Goal: Transaction & Acquisition: Book appointment/travel/reservation

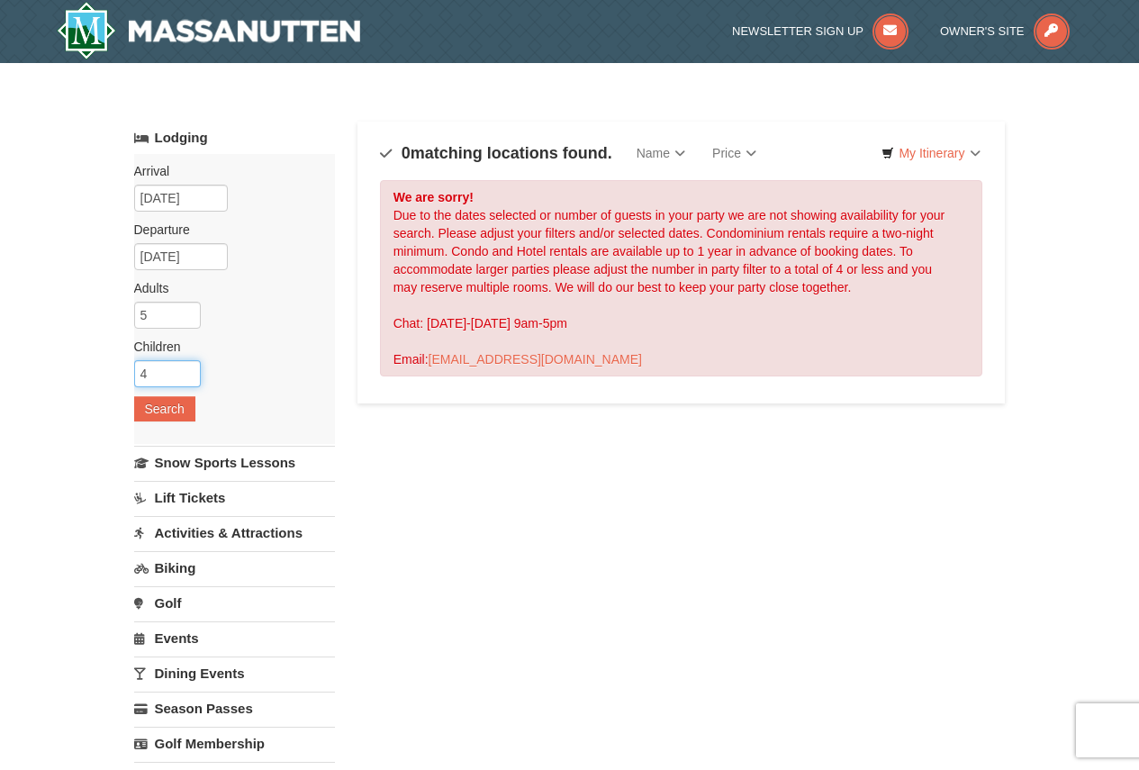
type input "4"
click at [191, 377] on input "4" at bounding box center [167, 373] width 67 height 27
click at [170, 402] on button "Search" at bounding box center [164, 408] width 61 height 25
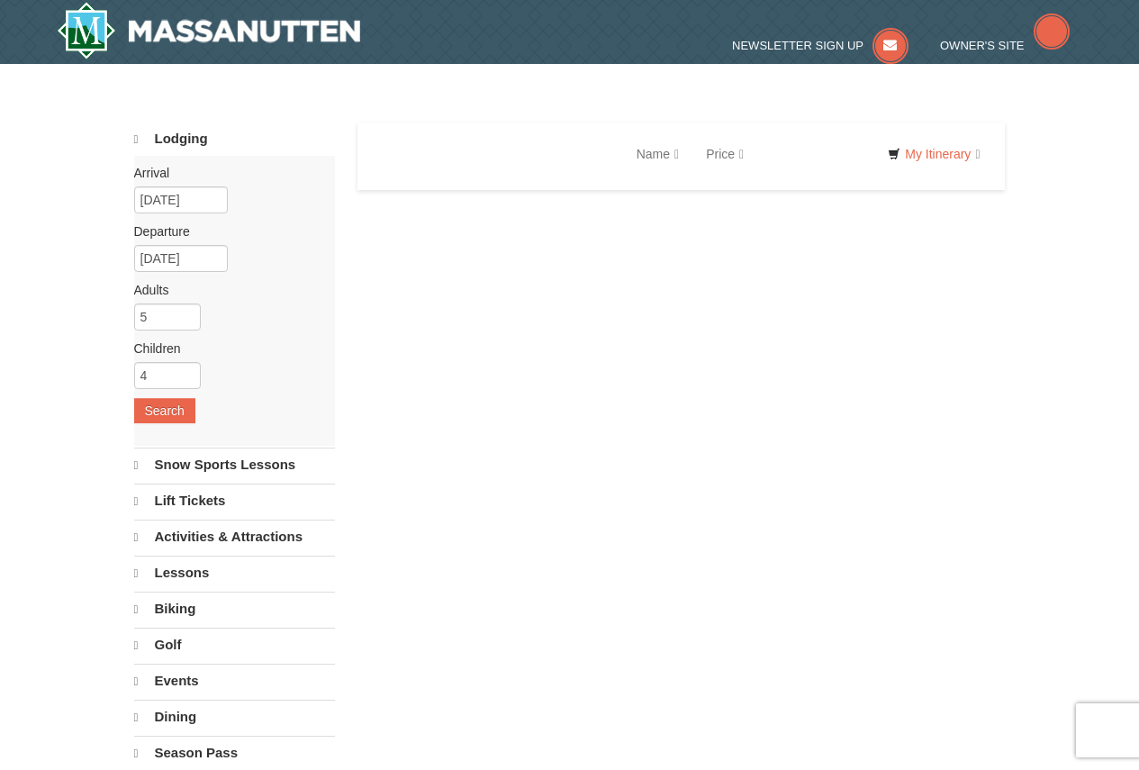
select select "9"
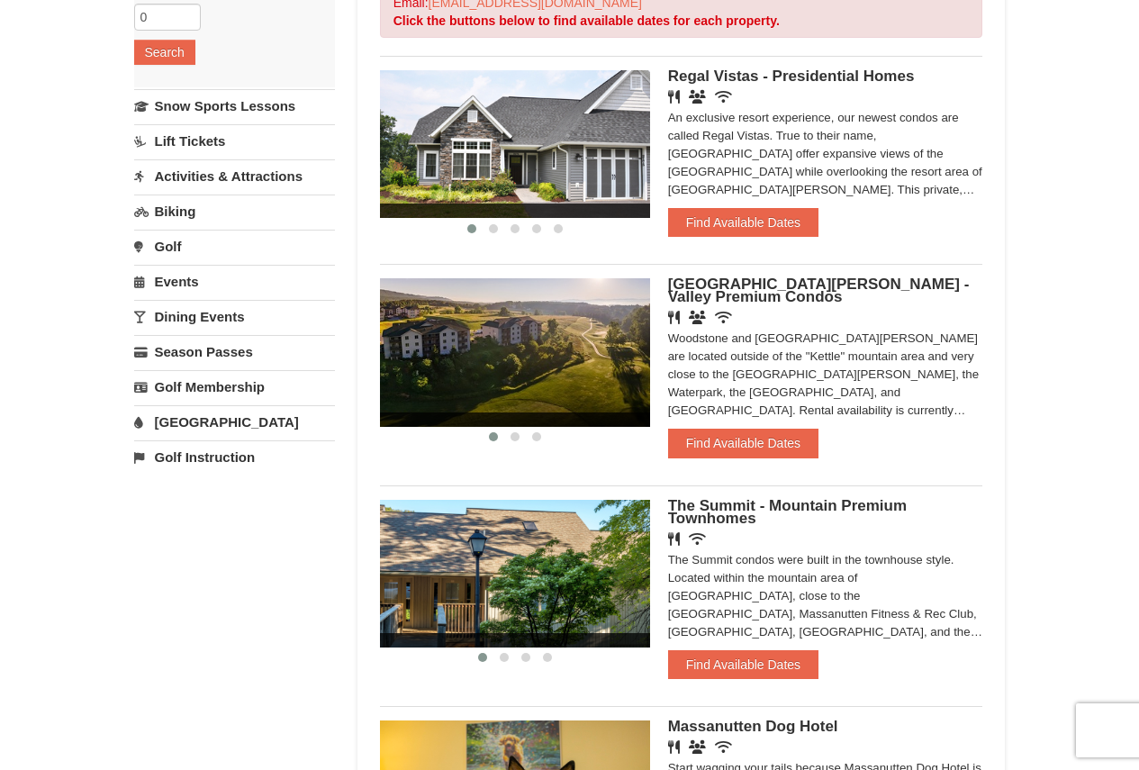
scroll to position [270, 0]
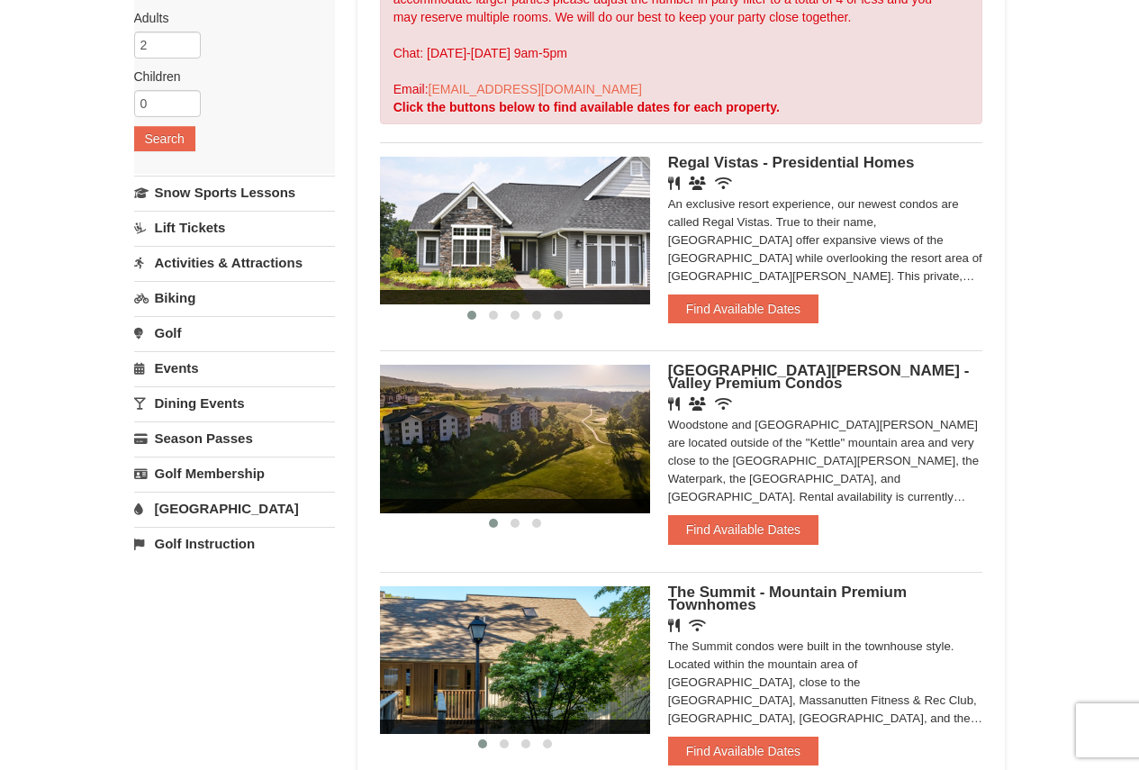
click at [505, 219] on img at bounding box center [515, 231] width 270 height 148
click at [743, 159] on span "Regal Vistas - Presidential Homes" at bounding box center [791, 162] width 247 height 17
click at [492, 312] on span at bounding box center [493, 315] width 9 height 9
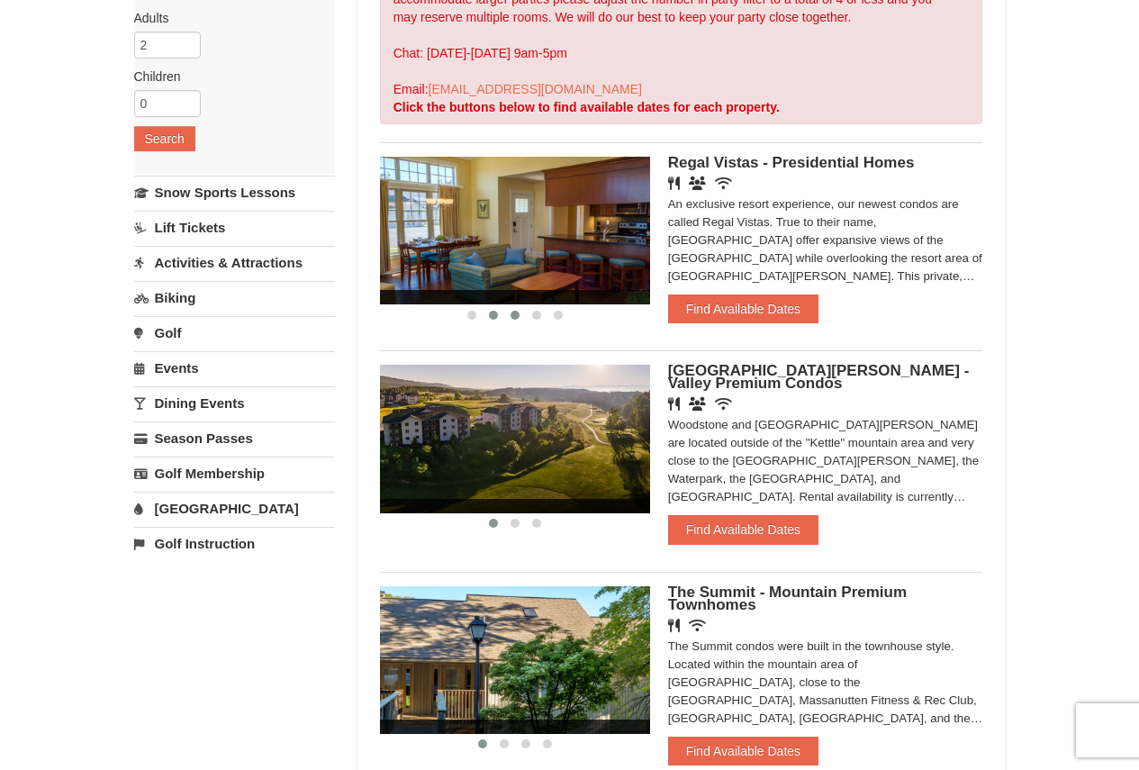
click at [514, 314] on span at bounding box center [515, 315] width 9 height 9
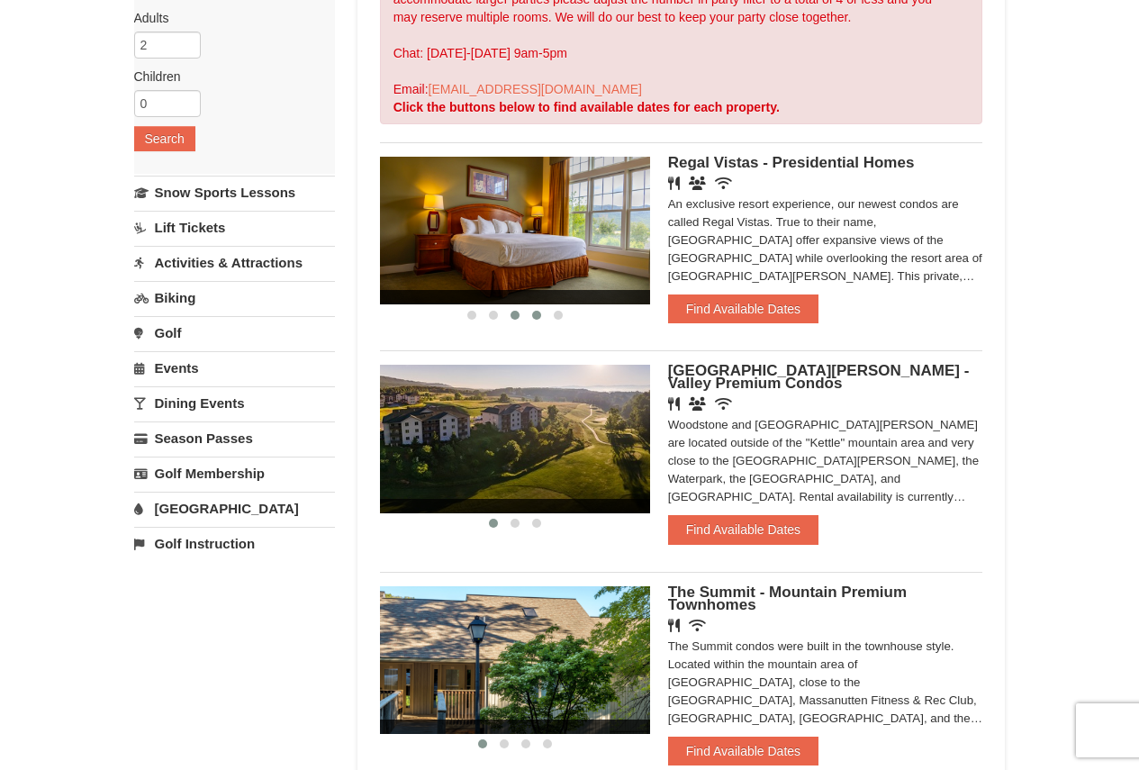
click at [534, 312] on span at bounding box center [536, 315] width 9 height 9
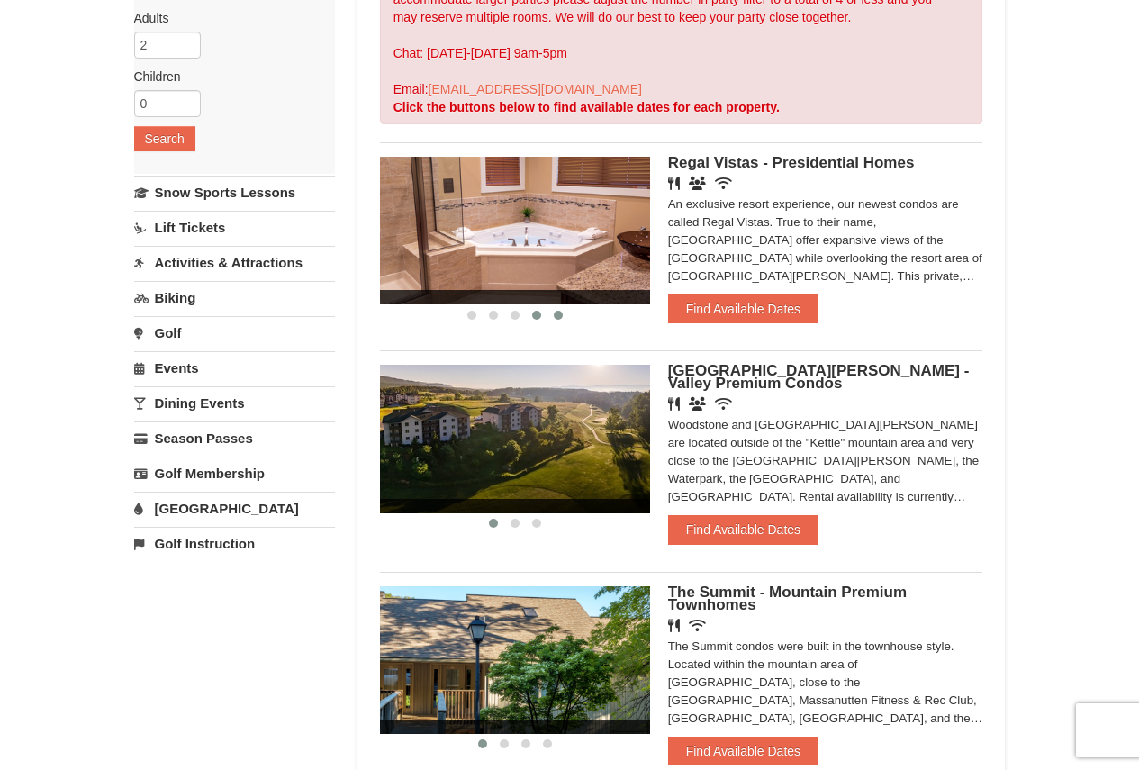
click at [565, 317] on button at bounding box center [558, 315] width 22 height 18
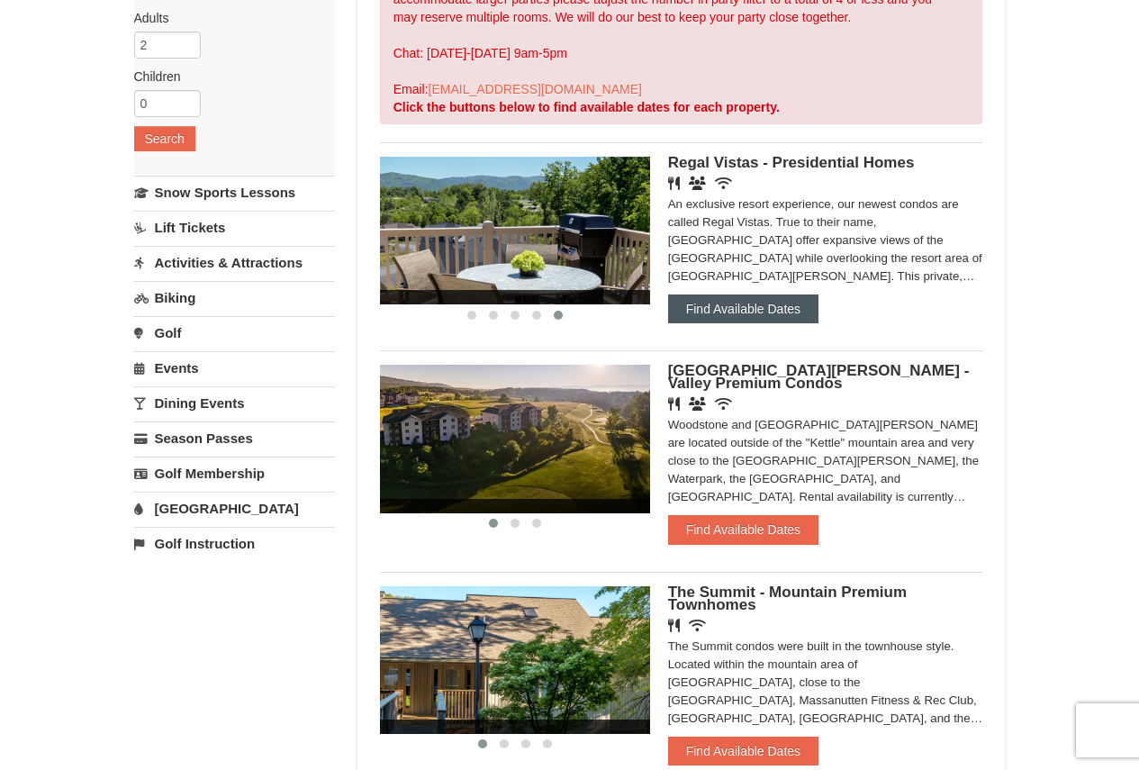
click at [716, 306] on button "Find Available Dates" at bounding box center [743, 308] width 150 height 29
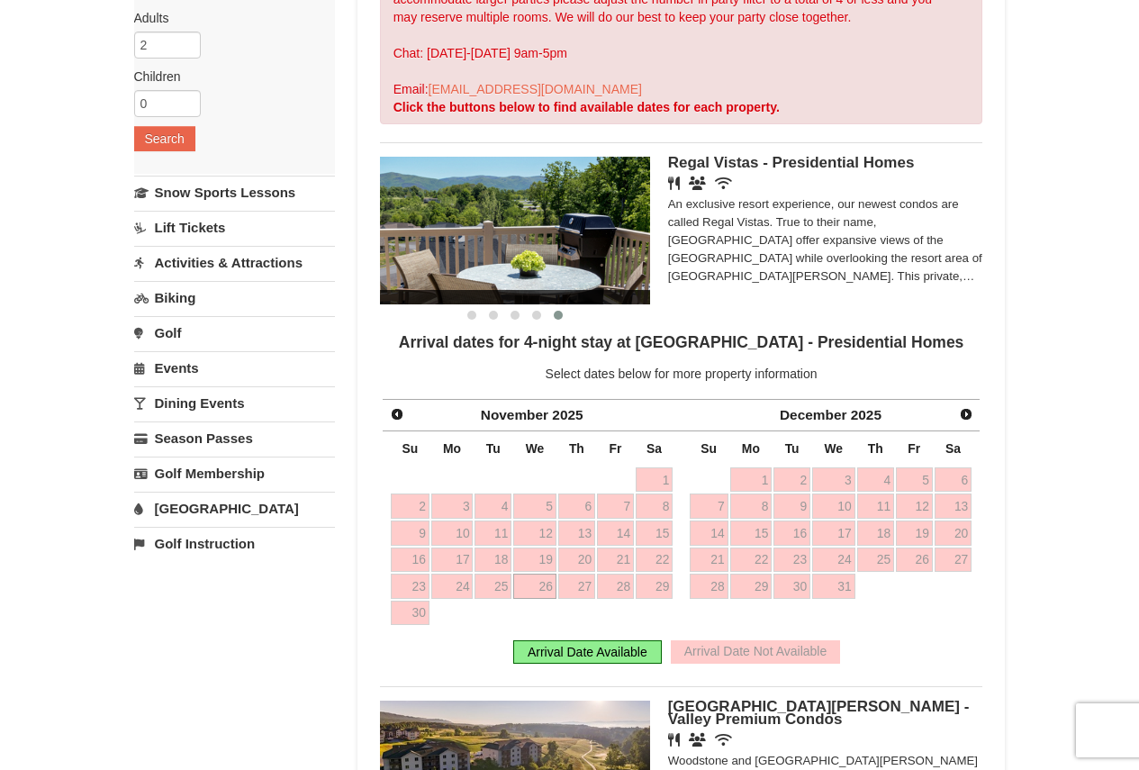
click at [591, 653] on div "Arrival Date Available" at bounding box center [587, 651] width 149 height 23
click at [395, 413] on span "Prev" at bounding box center [397, 414] width 14 height 14
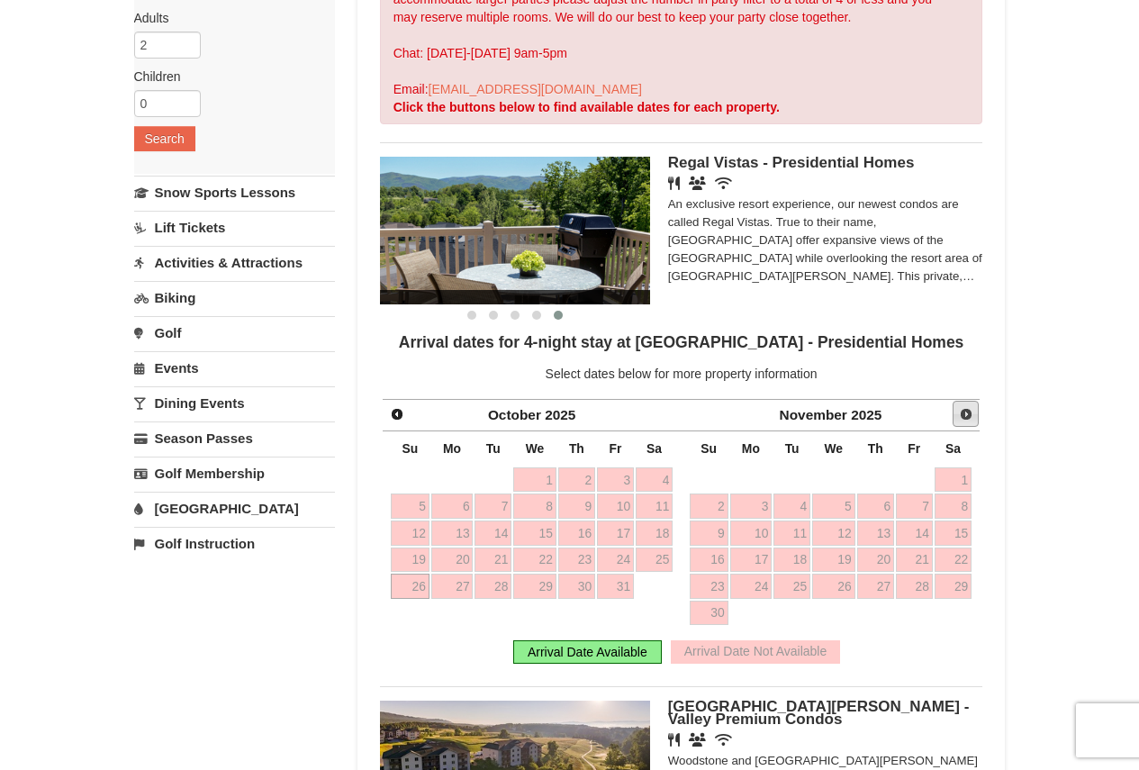
click at [962, 412] on span "Next" at bounding box center [966, 414] width 14 height 14
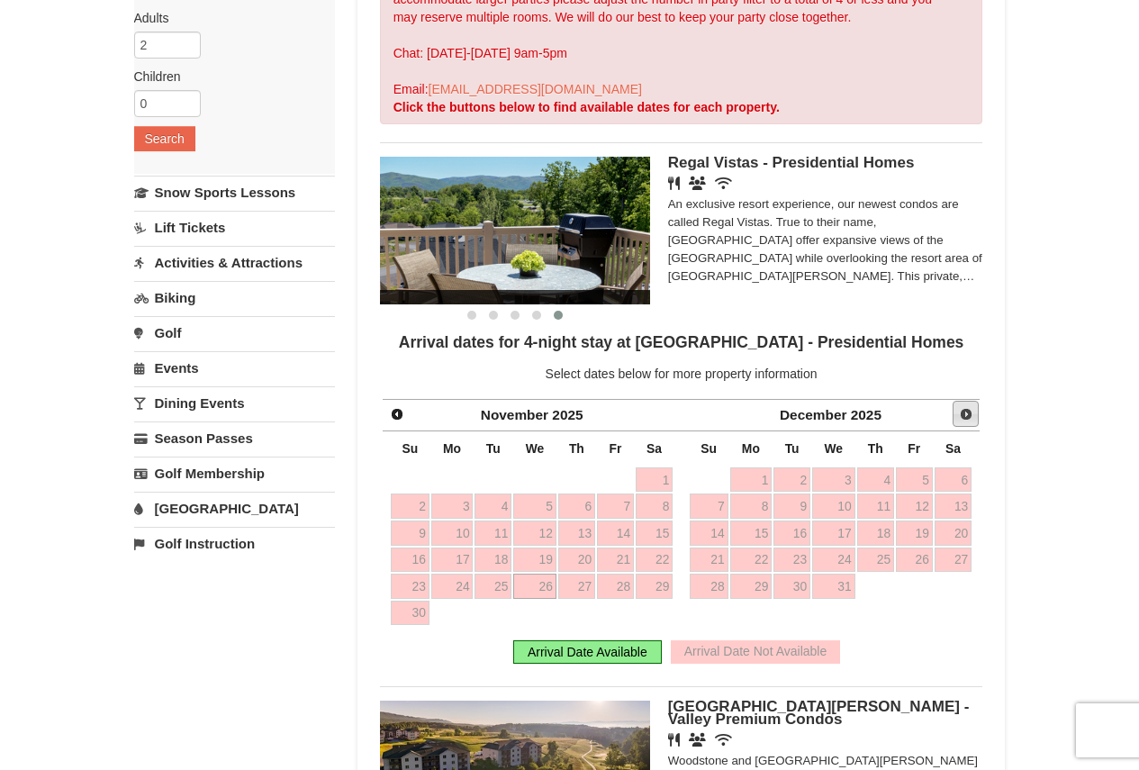
click at [962, 412] on span "Next" at bounding box center [966, 414] width 14 height 14
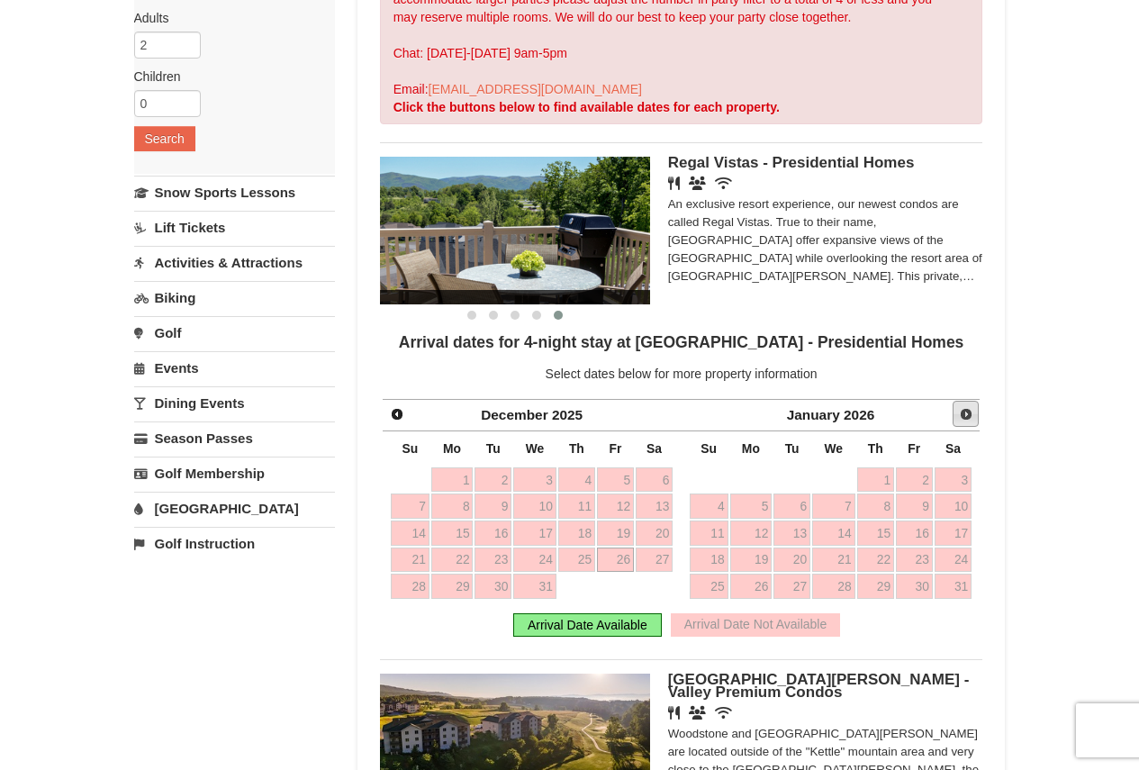
click at [962, 412] on span "Next" at bounding box center [966, 414] width 14 height 14
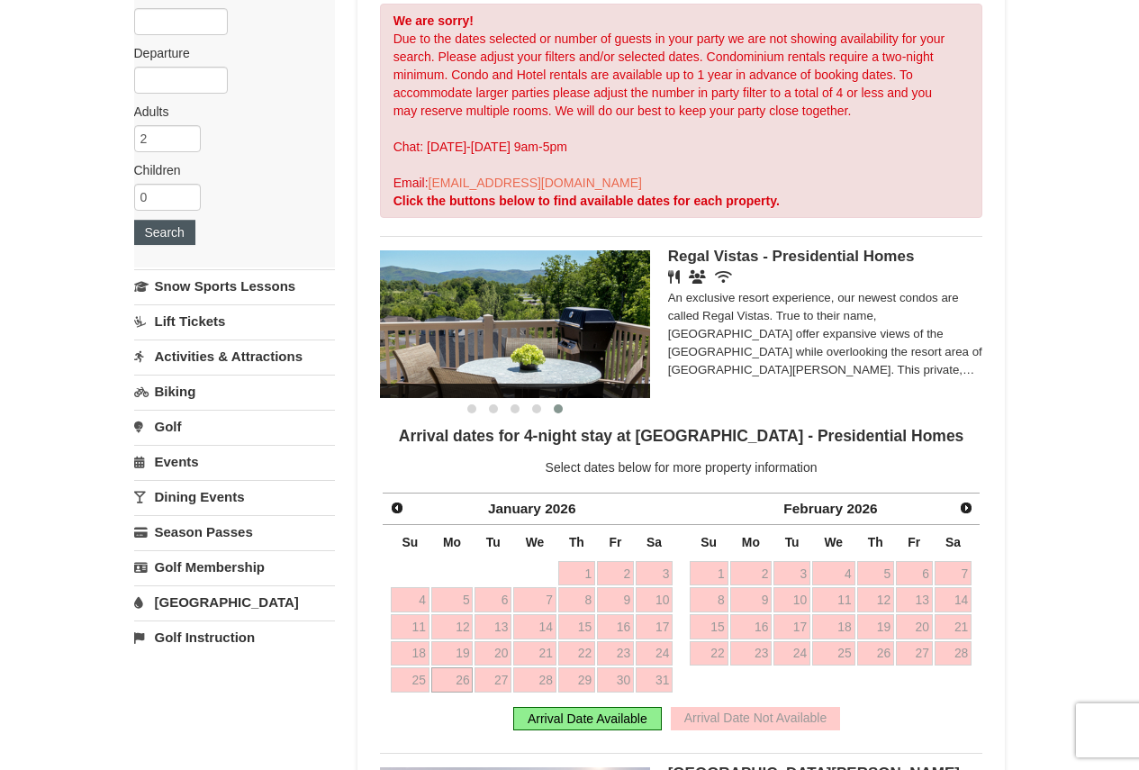
scroll to position [180, 0]
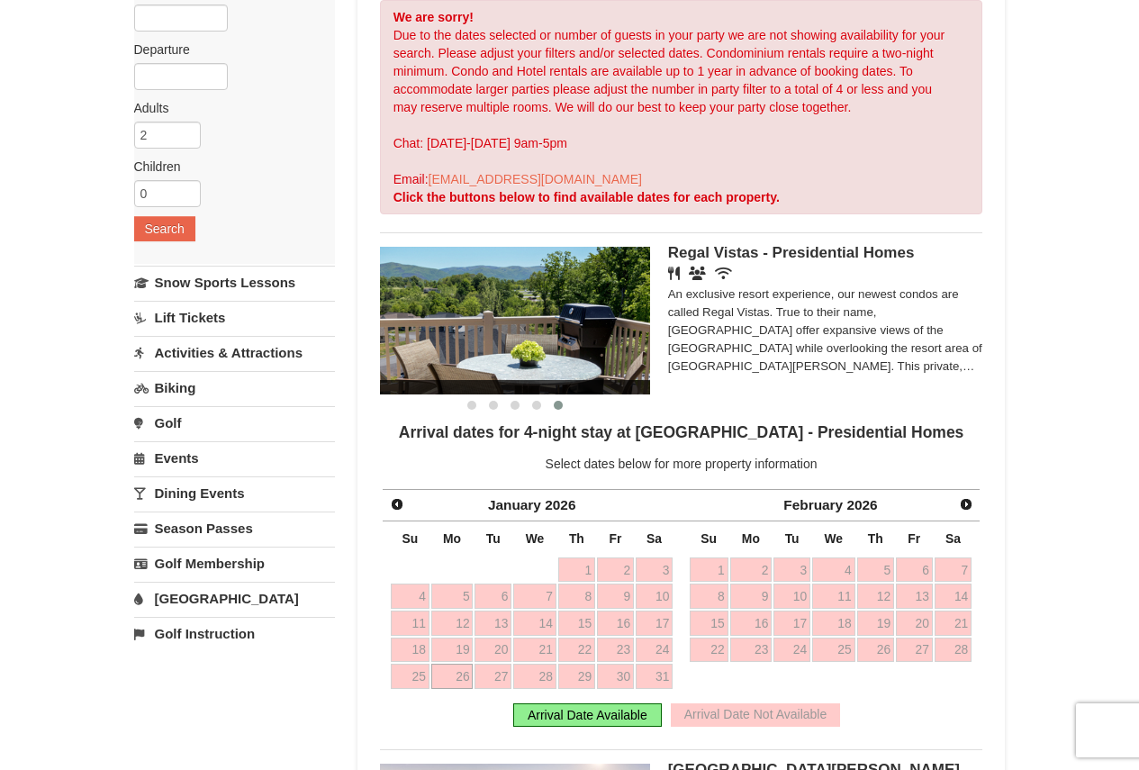
click at [183, 465] on link "Events" at bounding box center [234, 457] width 201 height 33
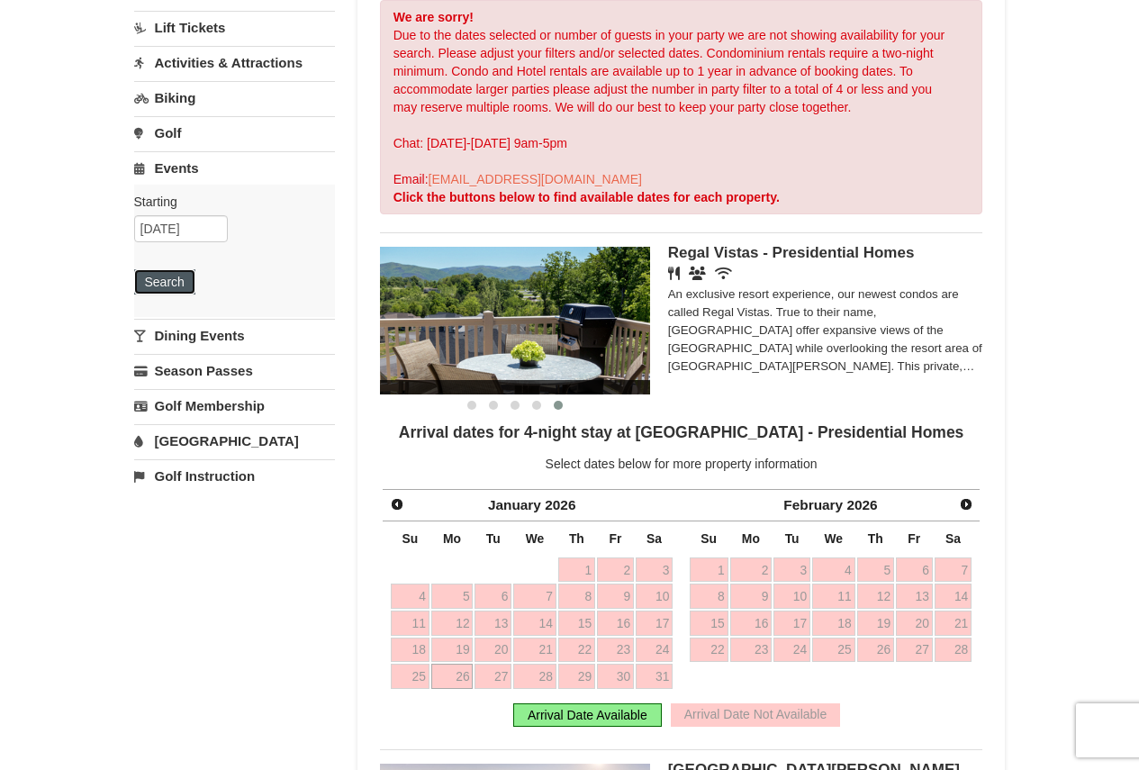
click at [163, 279] on button "Search" at bounding box center [164, 281] width 61 height 25
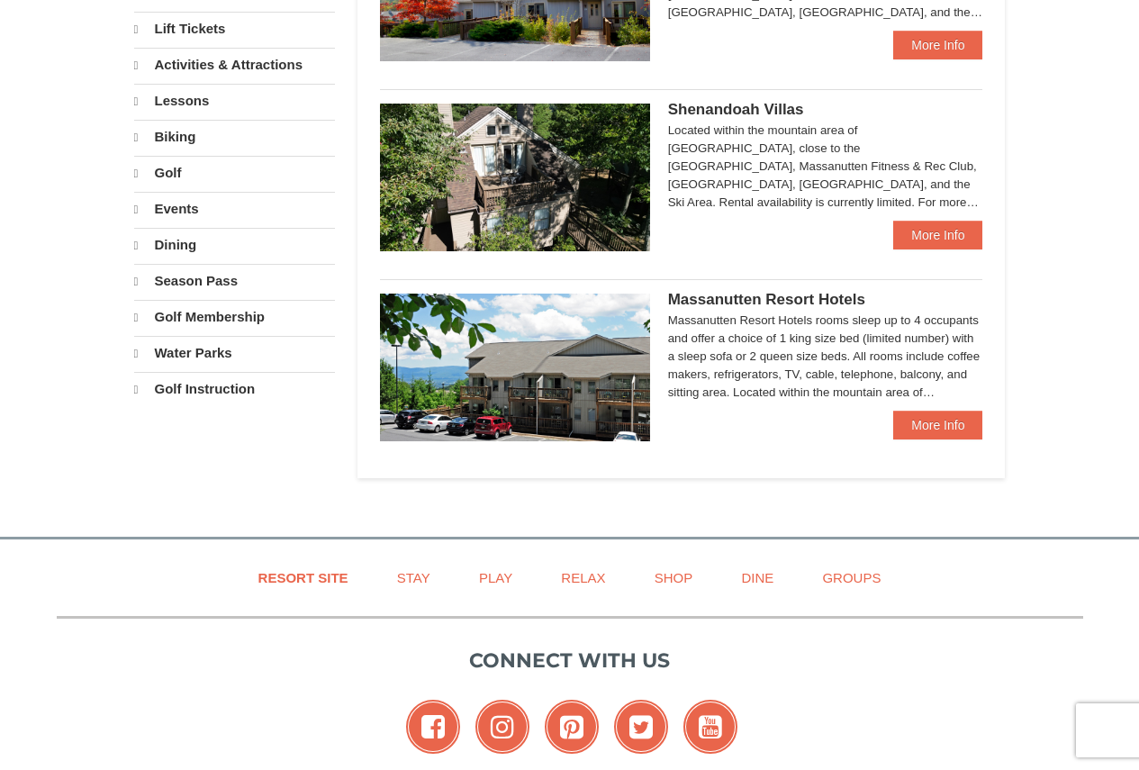
select select "9"
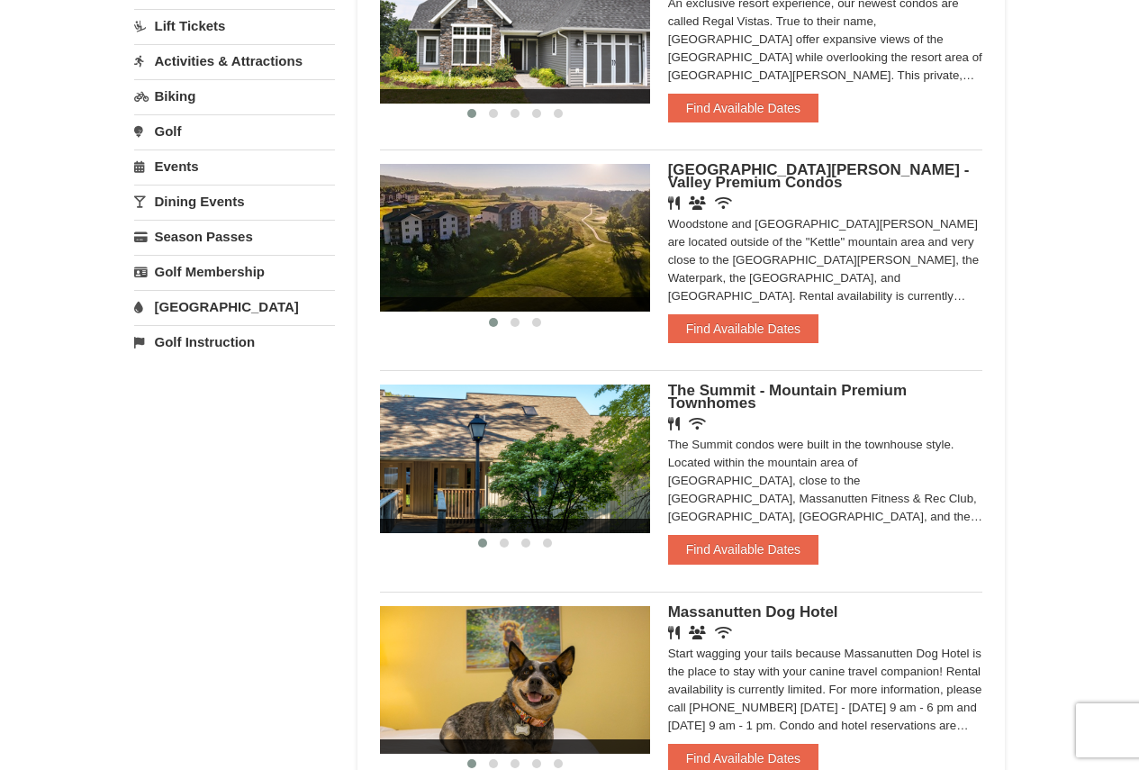
scroll to position [473, 0]
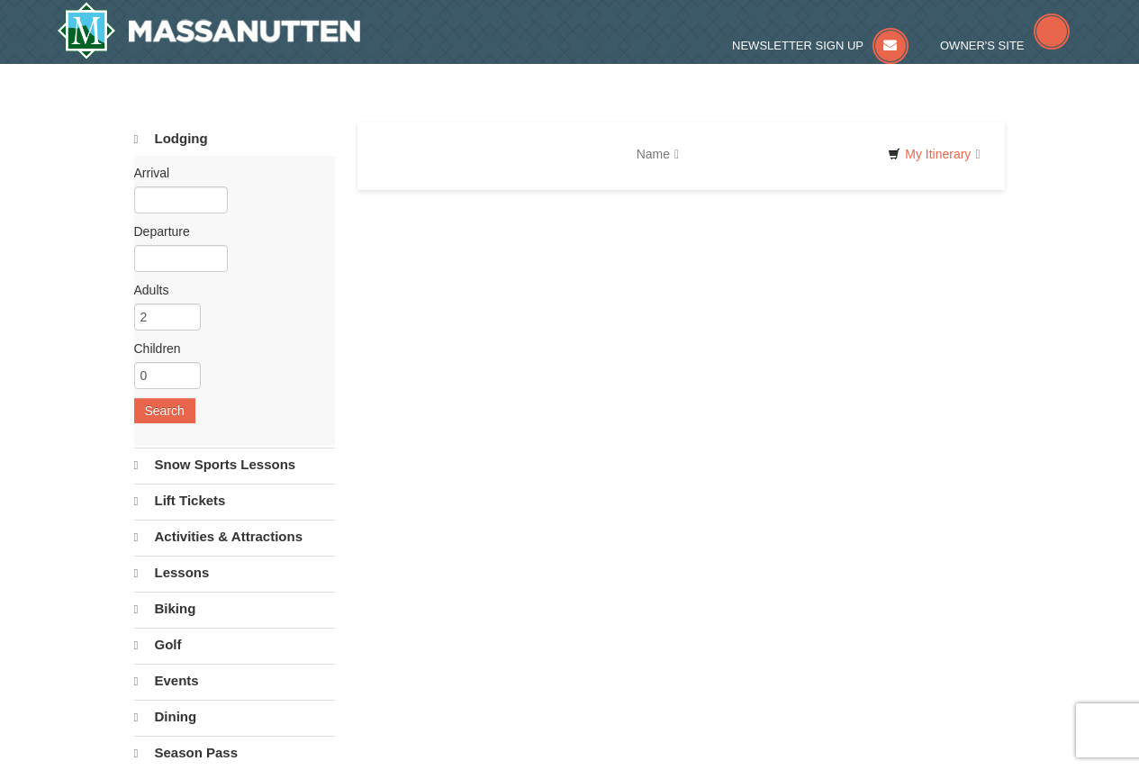
select select "9"
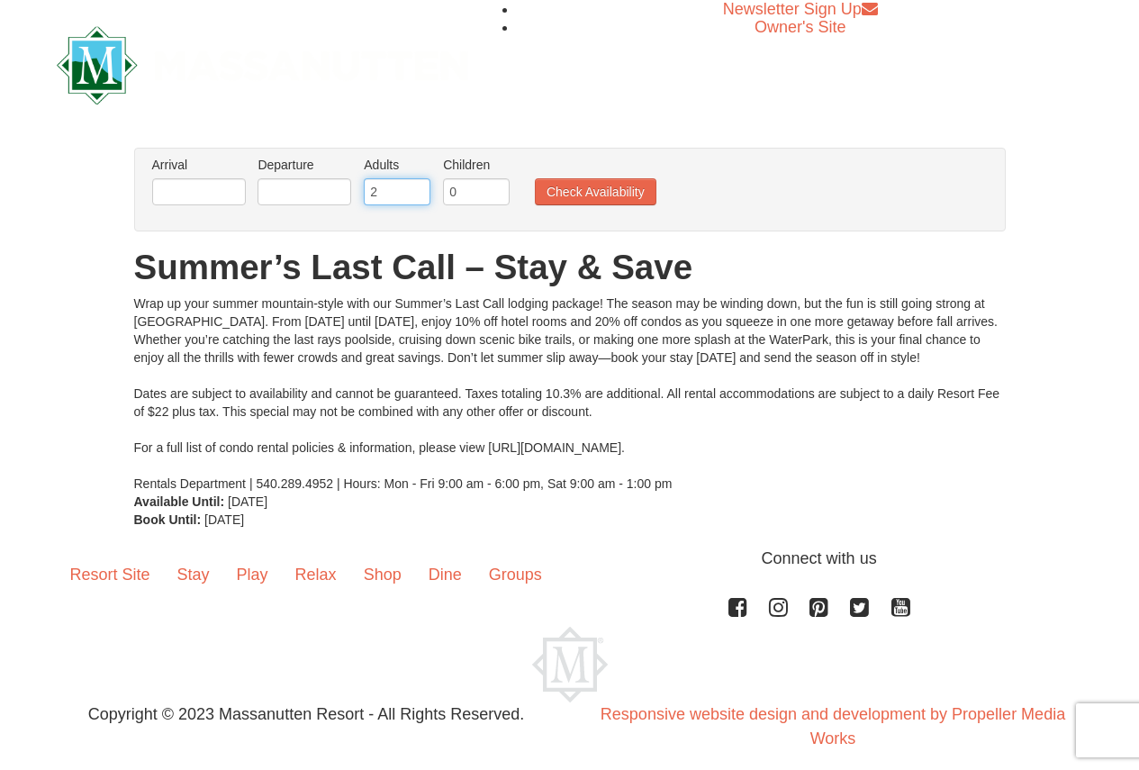
click at [407, 196] on input "2" at bounding box center [397, 191] width 67 height 27
click at [411, 196] on input "1" at bounding box center [397, 191] width 67 height 27
click at [419, 194] on input "0" at bounding box center [397, 191] width 67 height 27
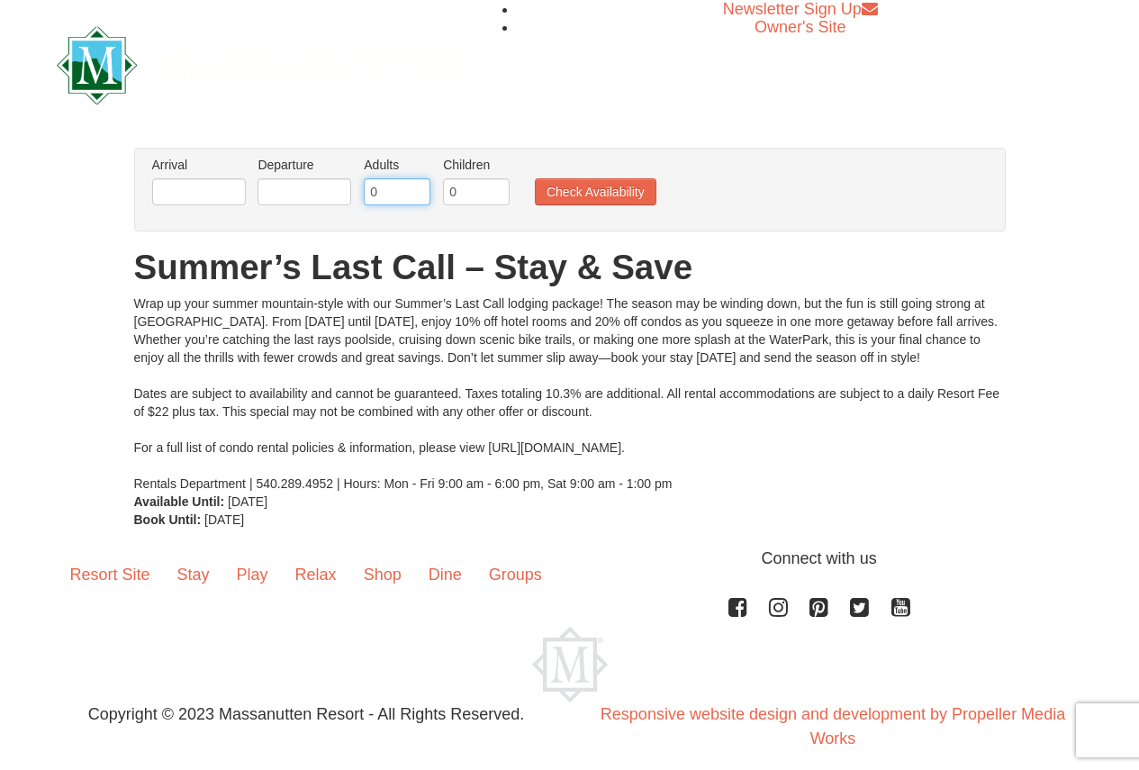
click at [419, 194] on input "0" at bounding box center [397, 191] width 67 height 27
type input "5"
